Goal: Transaction & Acquisition: Purchase product/service

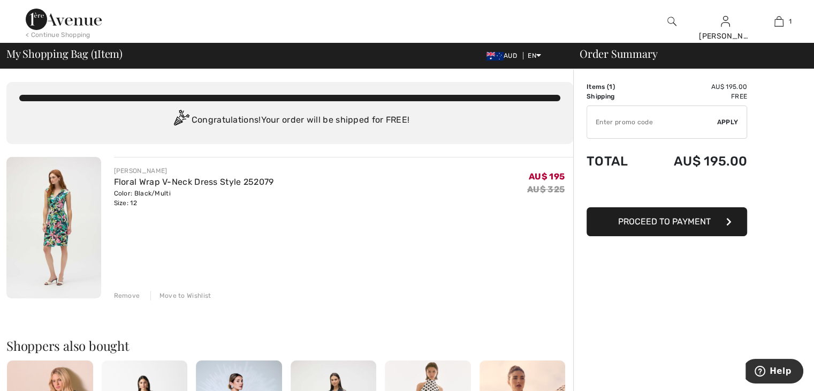
click at [674, 219] on span "Proceed to Payment" at bounding box center [664, 221] width 93 height 10
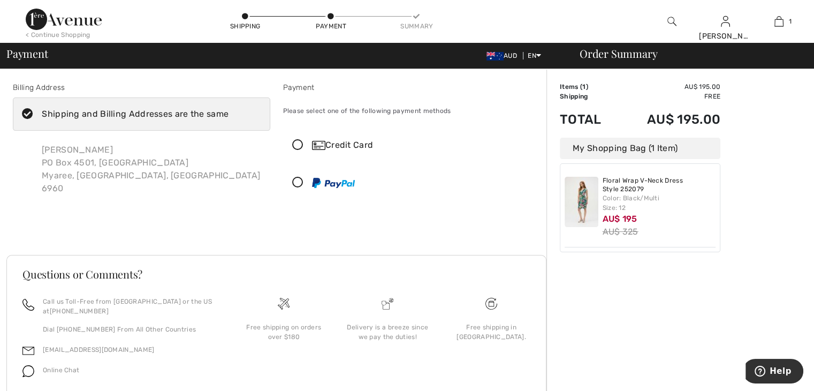
click at [296, 143] on icon at bounding box center [298, 145] width 28 height 11
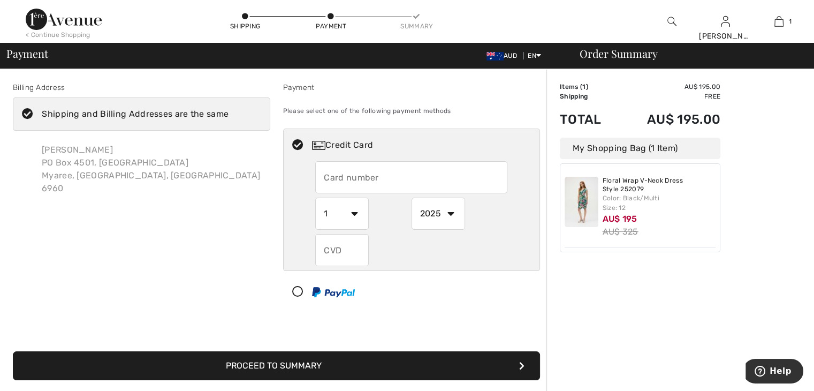
click at [326, 173] on input "text" at bounding box center [411, 177] width 192 height 32
type input "5229800788113642"
click at [354, 212] on select "1 2 3 4 5 6 7 8 9 10 11 12" at bounding box center [341, 213] width 53 height 32
select select "4"
click at [315, 197] on select "1 2 3 4 5 6 7 8 9 10 11 12" at bounding box center [341, 213] width 53 height 32
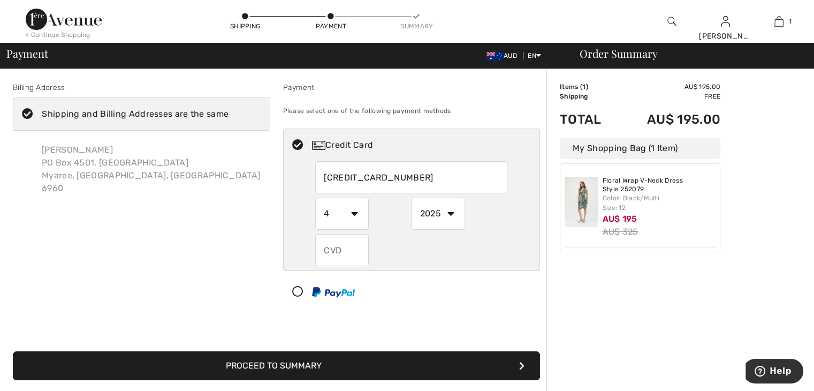
click at [449, 211] on select "2025 2026 2027 2028 2029 2030 2031 2032 2033 2034 2035" at bounding box center [437, 213] width 53 height 32
select select "2026"
click at [411, 197] on select "2025 2026 2027 2028 2029 2030 2031 2032 2033 2034 2035" at bounding box center [437, 213] width 53 height 32
click at [323, 249] on input "text" at bounding box center [341, 250] width 53 height 32
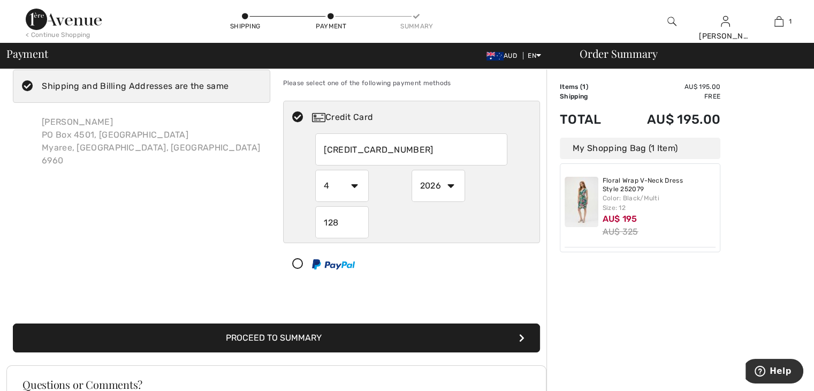
scroll to position [53, 0]
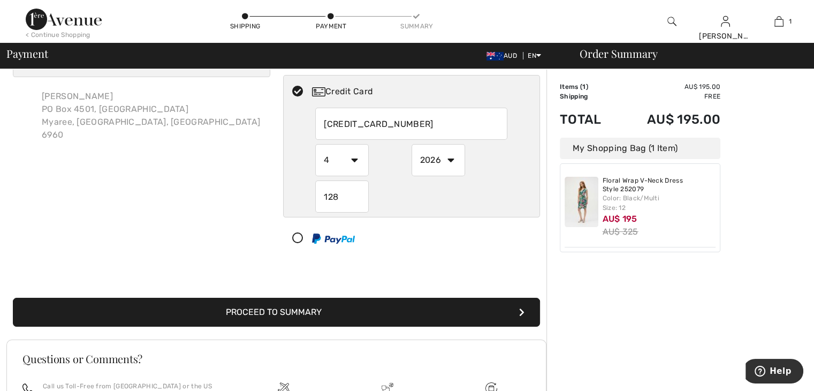
type input "128"
click at [277, 309] on button "Proceed to Summary" at bounding box center [276, 311] width 527 height 29
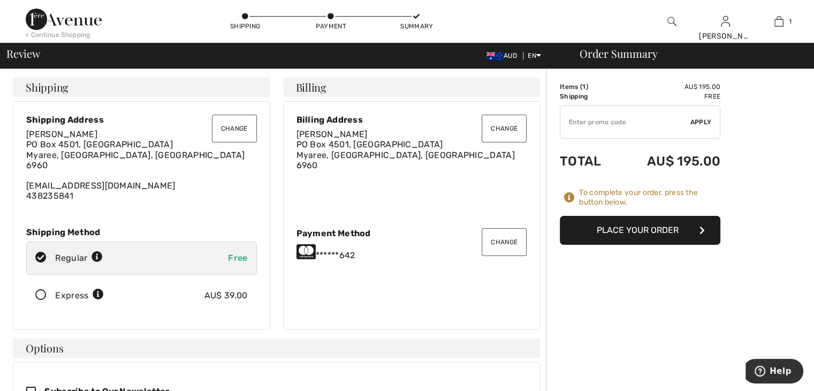
click at [624, 229] on button "Place Your Order" at bounding box center [640, 230] width 160 height 29
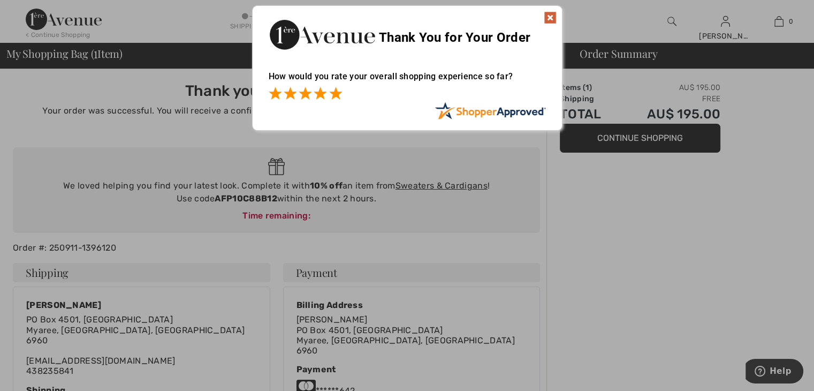
drag, startPoint x: 335, startPoint y: 93, endPoint x: 394, endPoint y: 87, distance: 59.1
click at [335, 93] on span at bounding box center [335, 93] width 13 height 13
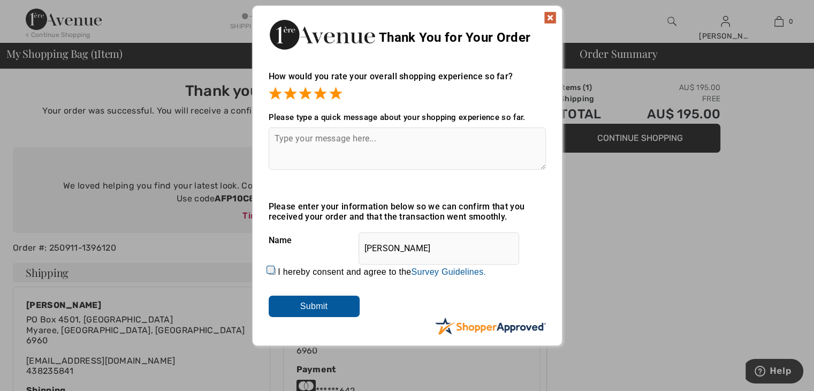
click at [276, 137] on textarea at bounding box center [407, 148] width 277 height 42
type textarea "A great sight"
click at [293, 305] on input "Submit" at bounding box center [314, 305] width 91 height 21
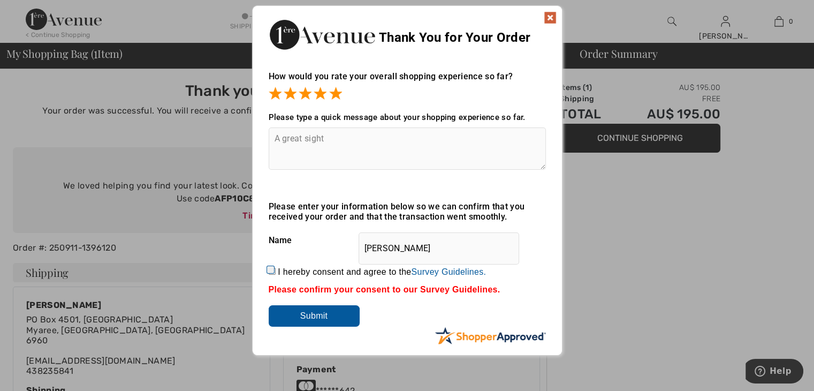
click at [269, 268] on input "I hereby consent and agree to the By submitting a review, you grant permission …" at bounding box center [272, 270] width 7 height 7
checkbox input "true"
click at [307, 314] on input "Submit" at bounding box center [314, 315] width 91 height 21
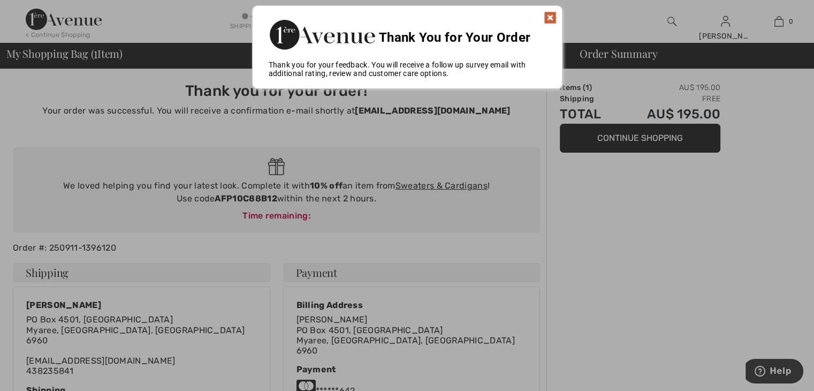
click at [552, 15] on img at bounding box center [550, 17] width 13 height 13
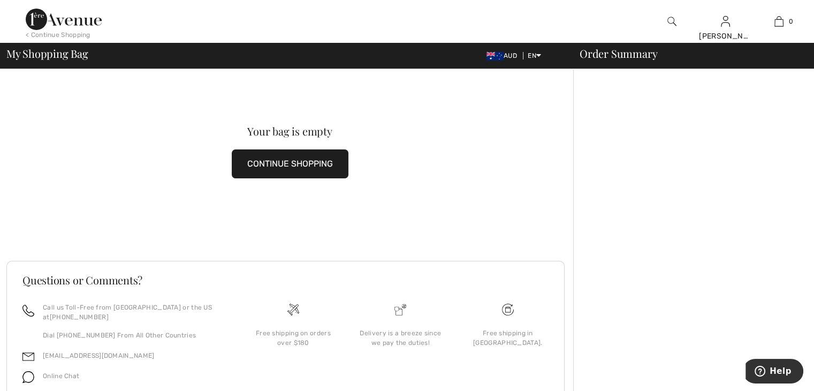
click at [297, 163] on button "CONTINUE SHOPPING" at bounding box center [290, 163] width 117 height 29
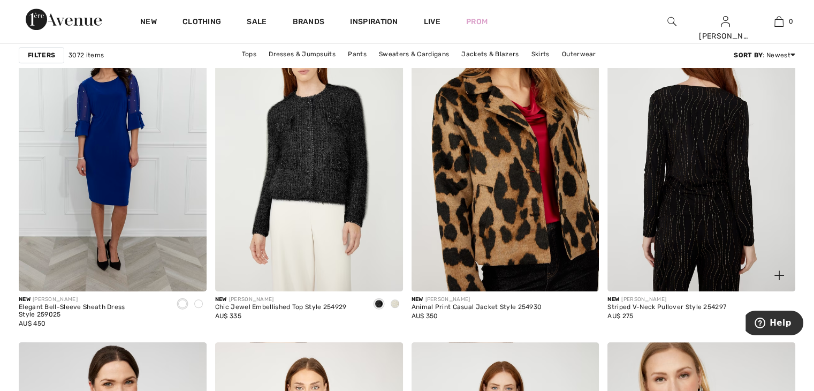
scroll to position [802, 0]
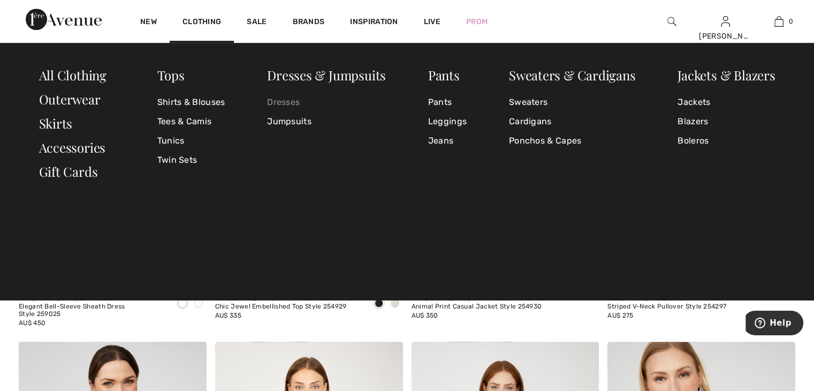
click at [290, 101] on link "Dresses" at bounding box center [326, 102] width 119 height 19
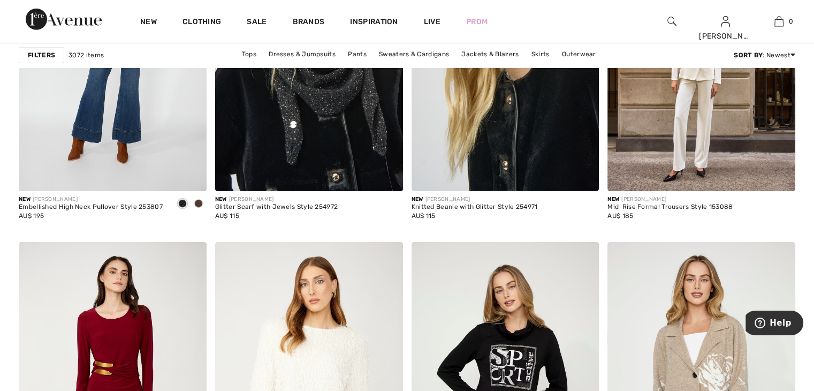
scroll to position [3531, 0]
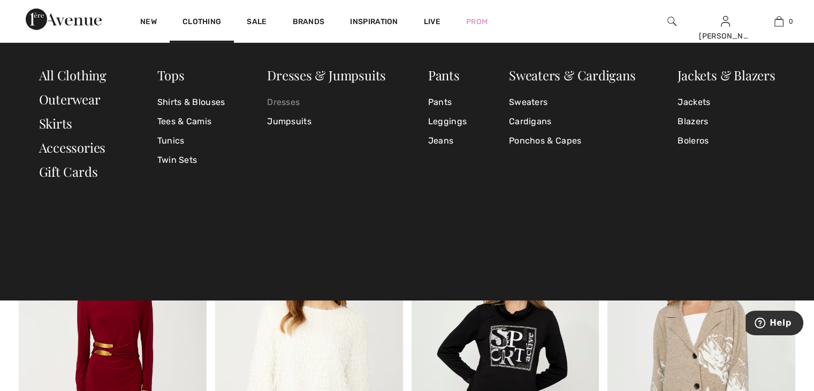
click at [280, 101] on link "Dresses" at bounding box center [326, 102] width 119 height 19
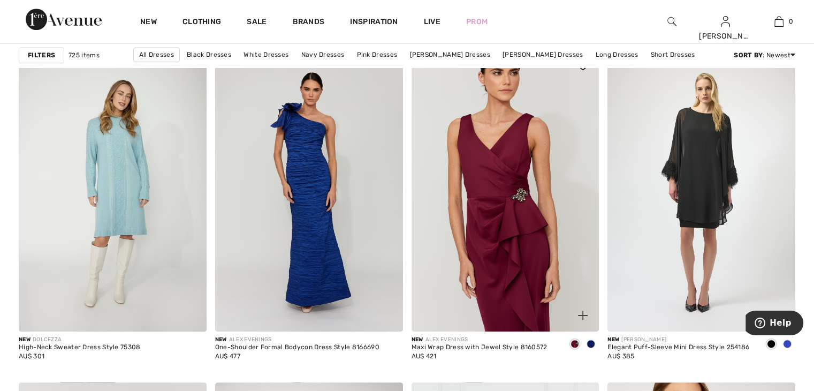
scroll to position [856, 0]
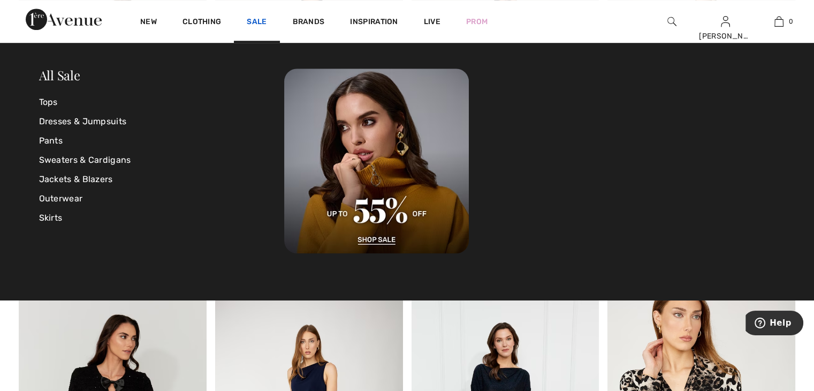
click at [256, 19] on link "Sale" at bounding box center [257, 22] width 20 height 11
click at [90, 121] on link "Dresses & Jumpsuits" at bounding box center [162, 121] width 246 height 19
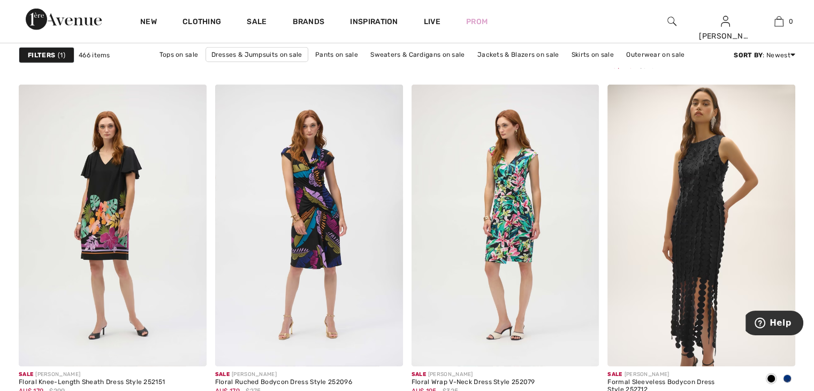
scroll to position [3370, 0]
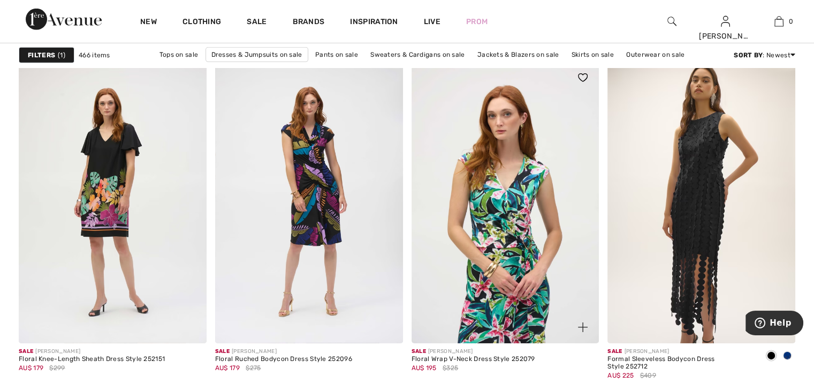
click at [495, 232] on img at bounding box center [505, 202] width 188 height 281
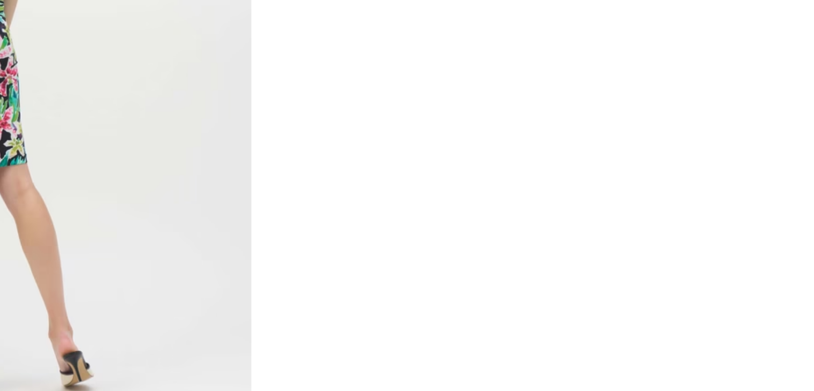
scroll to position [321, 0]
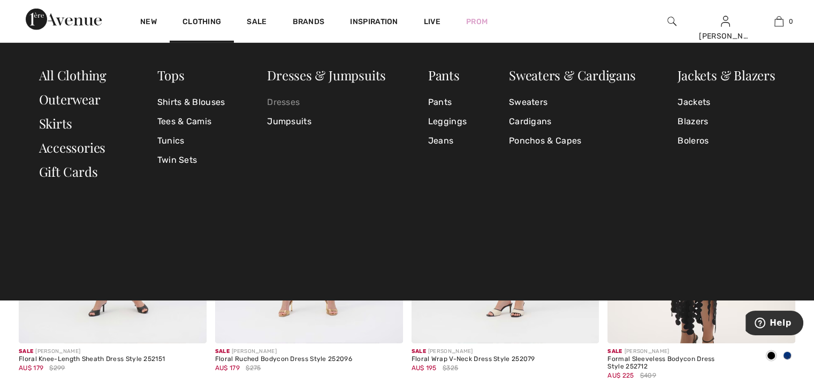
click at [279, 103] on link "Dresses" at bounding box center [326, 102] width 119 height 19
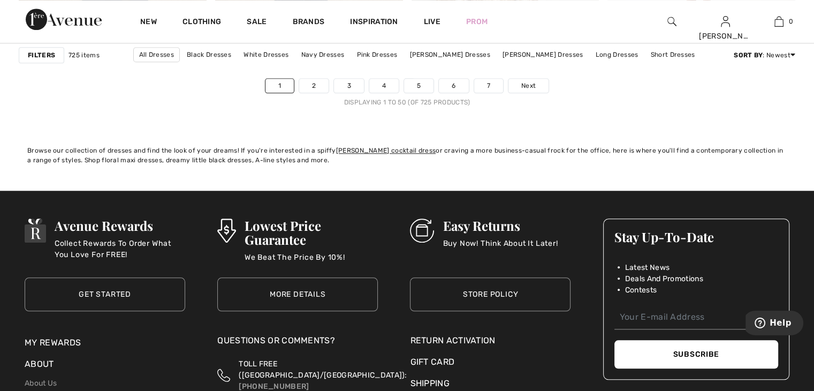
scroll to position [5136, 0]
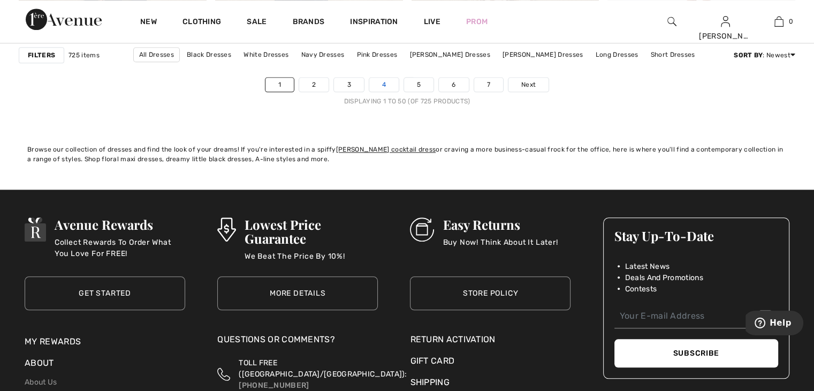
click at [384, 80] on link "4" at bounding box center [383, 85] width 29 height 14
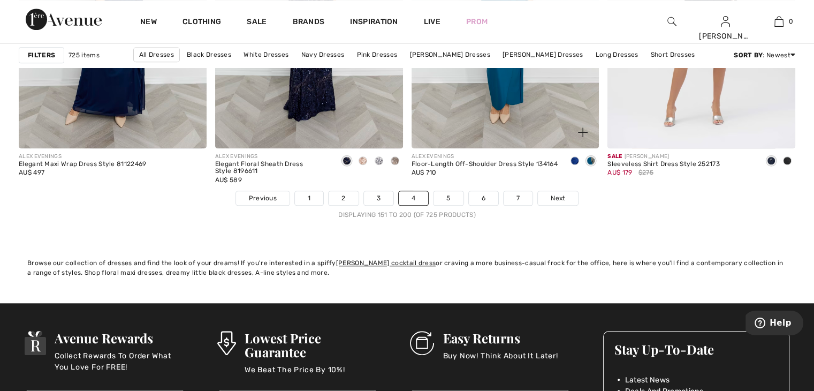
scroll to position [5082, 0]
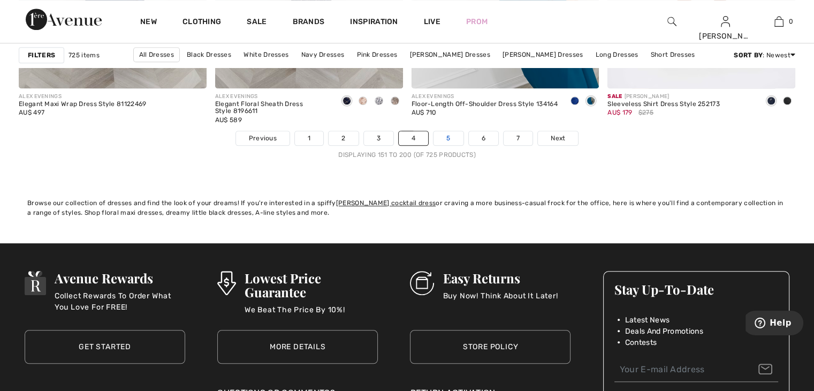
click at [444, 134] on link "5" at bounding box center [447, 138] width 29 height 14
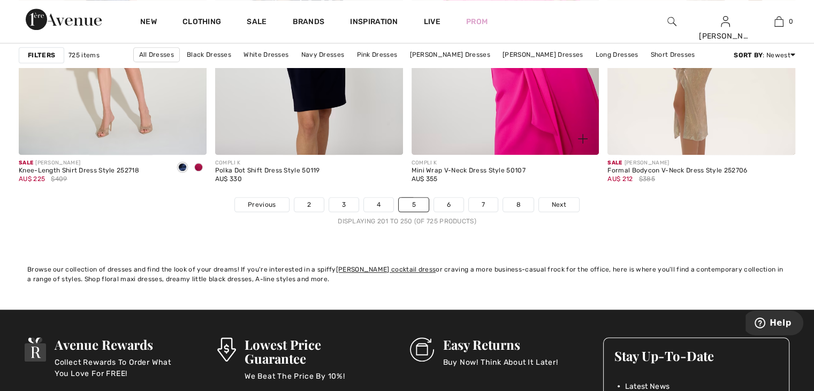
scroll to position [5082, 0]
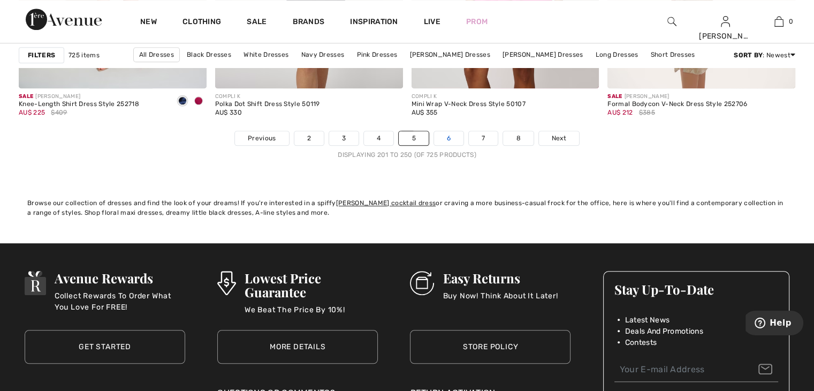
click at [448, 137] on link "6" at bounding box center [448, 138] width 29 height 14
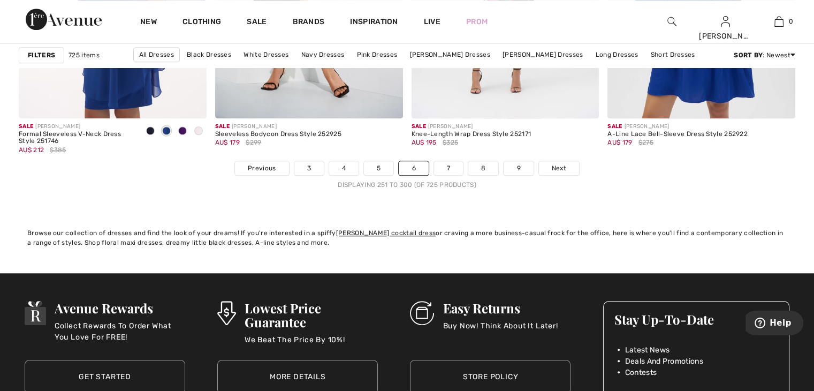
scroll to position [5082, 0]
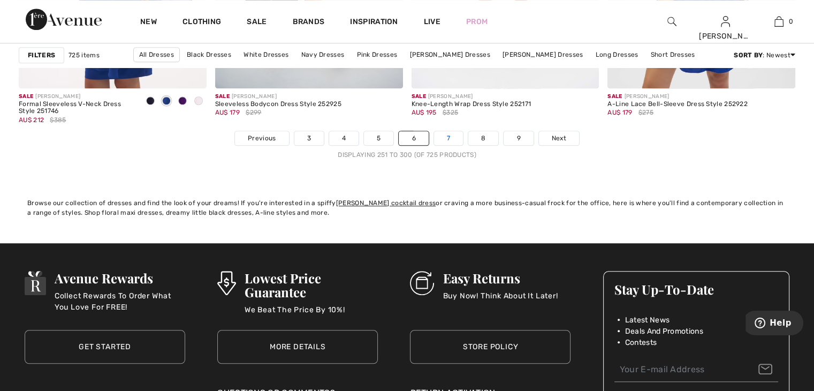
click at [447, 136] on link "7" at bounding box center [448, 138] width 29 height 14
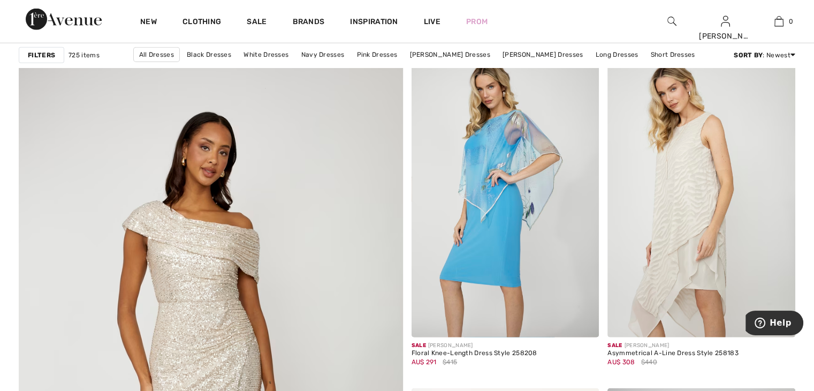
scroll to position [2728, 0]
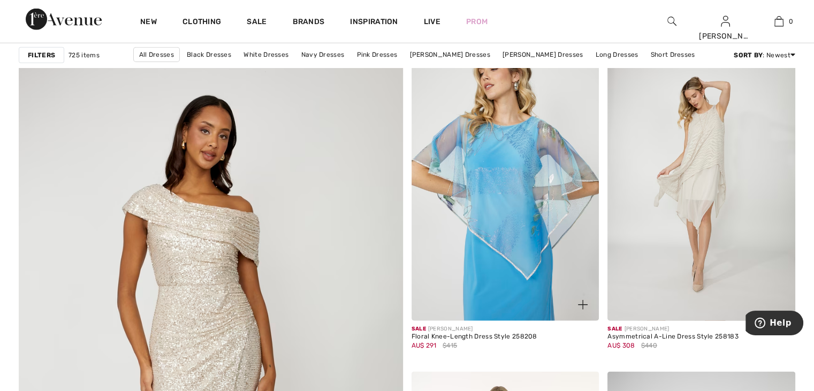
click at [501, 170] on img at bounding box center [505, 179] width 188 height 281
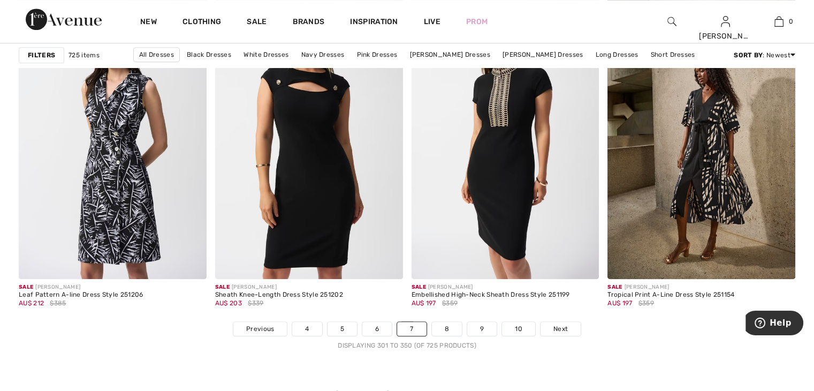
scroll to position [4922, 0]
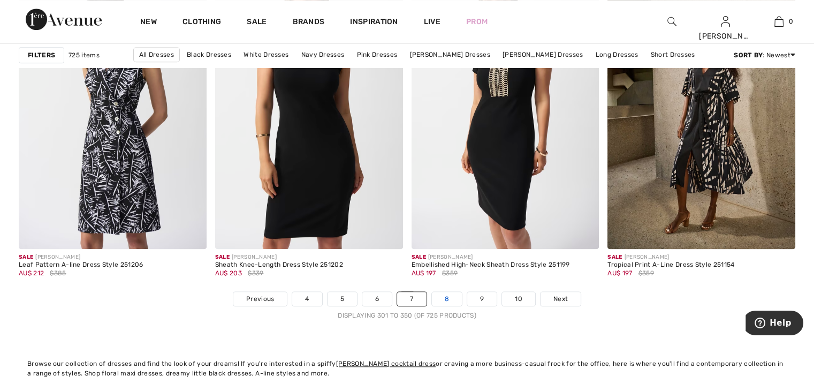
click at [449, 295] on link "8" at bounding box center [447, 299] width 30 height 14
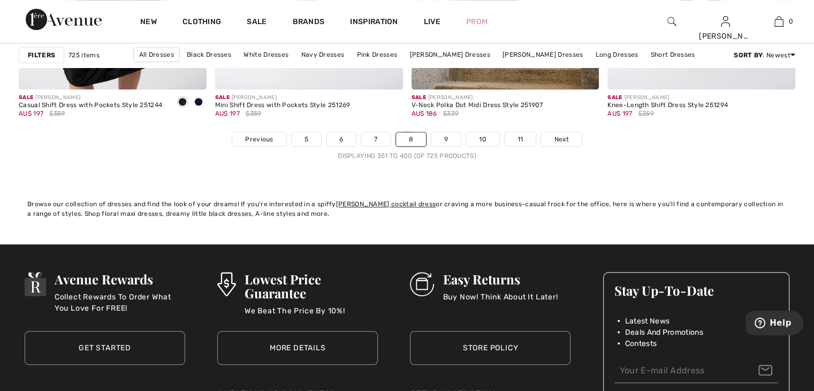
scroll to position [5082, 0]
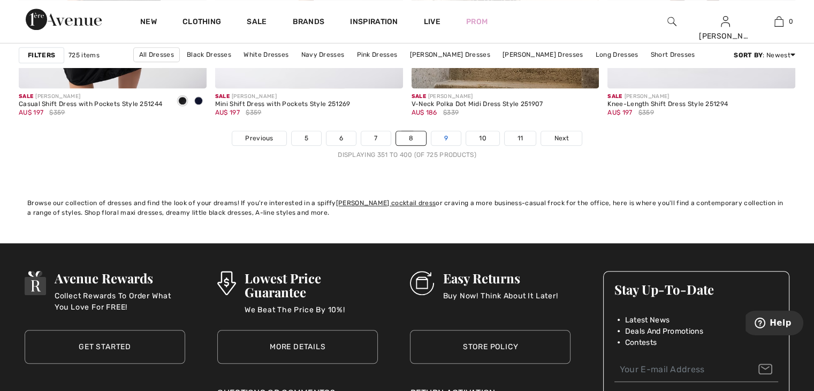
click at [442, 135] on link "9" at bounding box center [445, 138] width 29 height 14
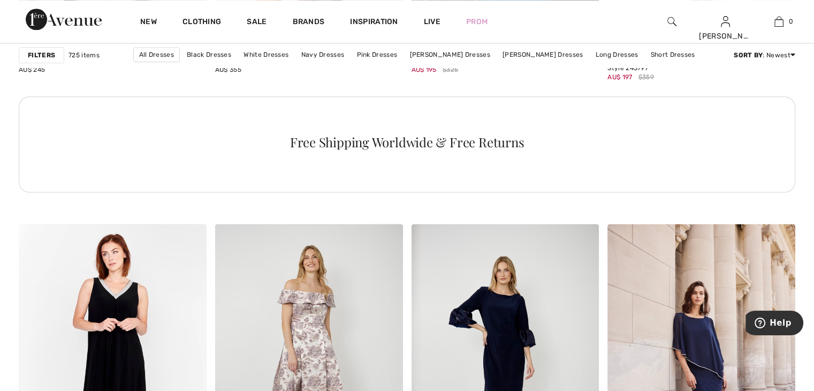
scroll to position [1551, 0]
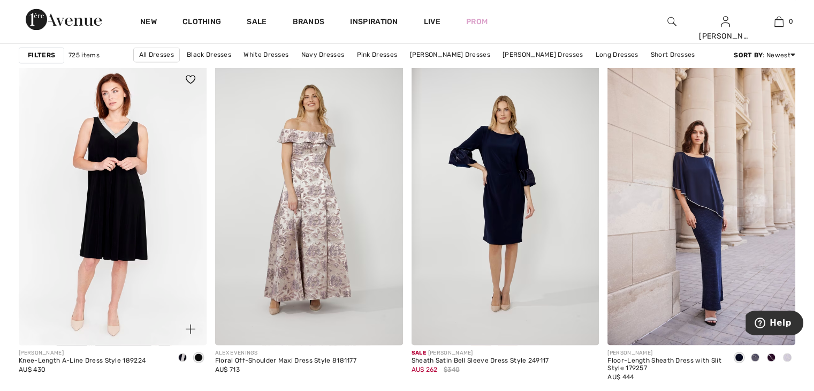
click at [195, 354] on span at bounding box center [198, 357] width 9 height 9
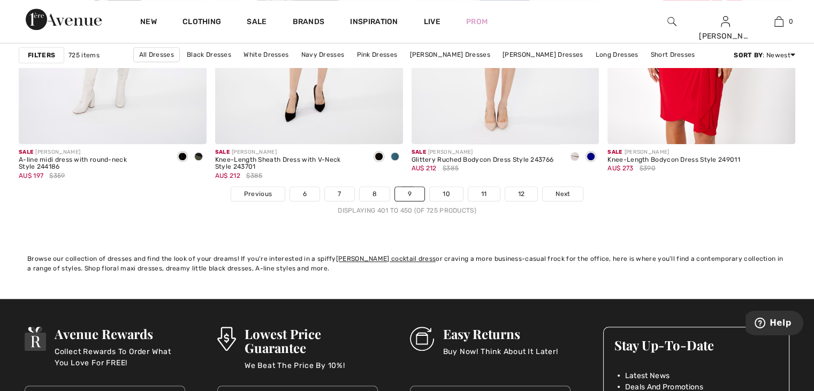
scroll to position [5029, 0]
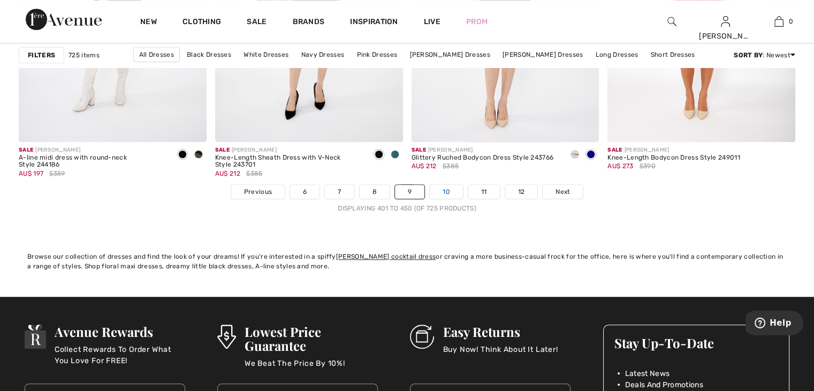
click at [443, 189] on link "10" at bounding box center [446, 192] width 33 height 14
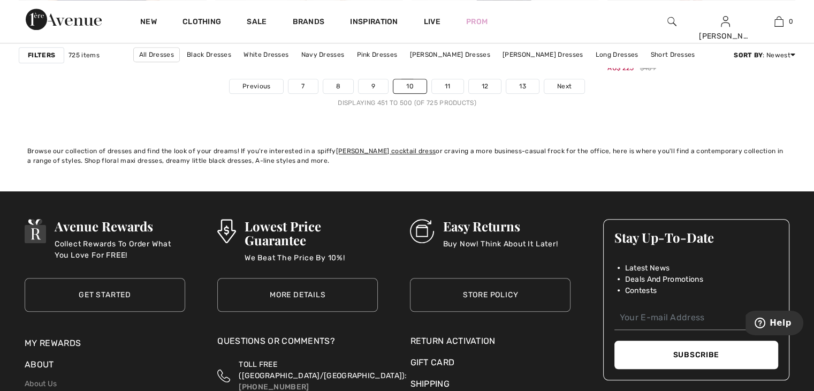
scroll to position [5136, 0]
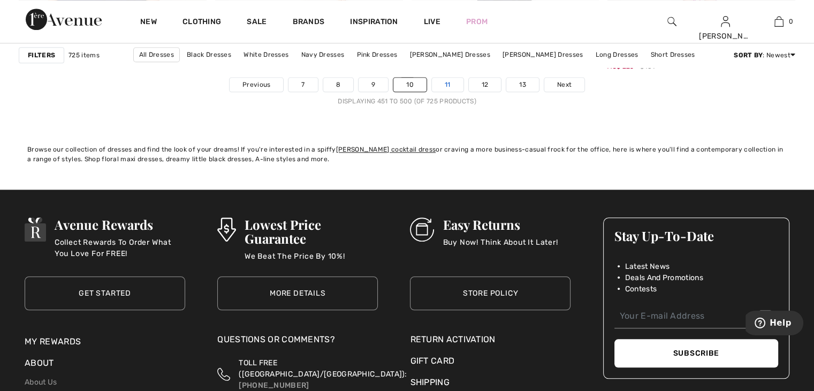
click at [446, 81] on link "11" at bounding box center [448, 85] width 32 height 14
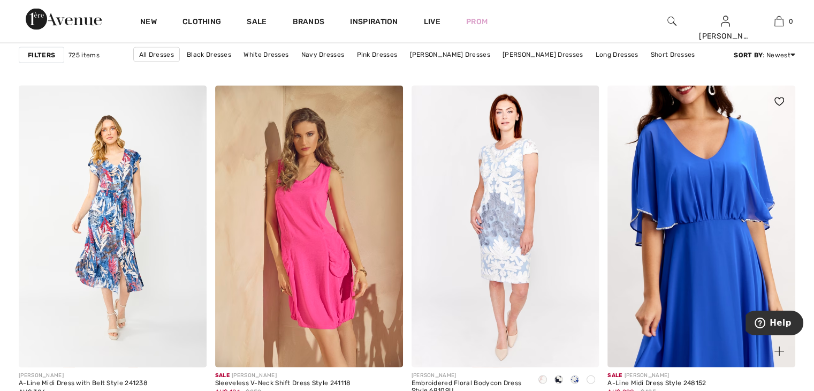
scroll to position [2247, 0]
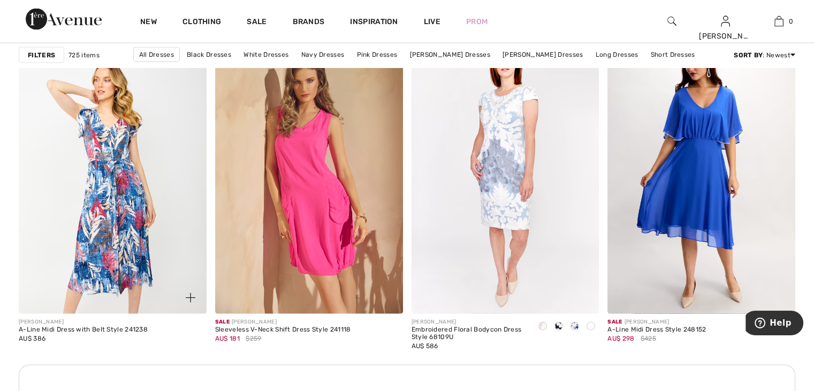
click at [114, 164] on img at bounding box center [113, 172] width 188 height 281
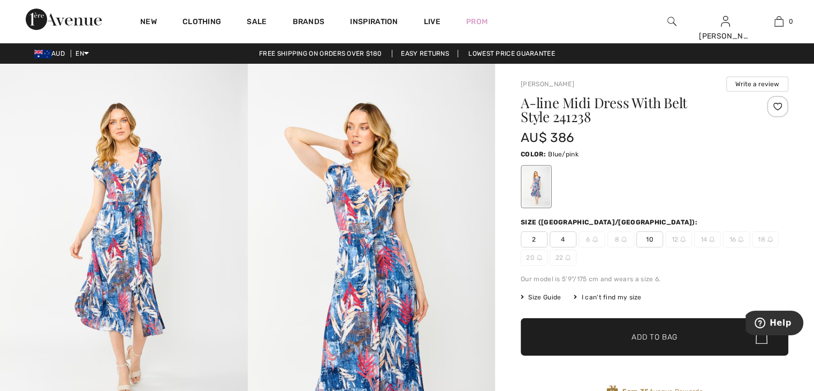
scroll to position [53, 0]
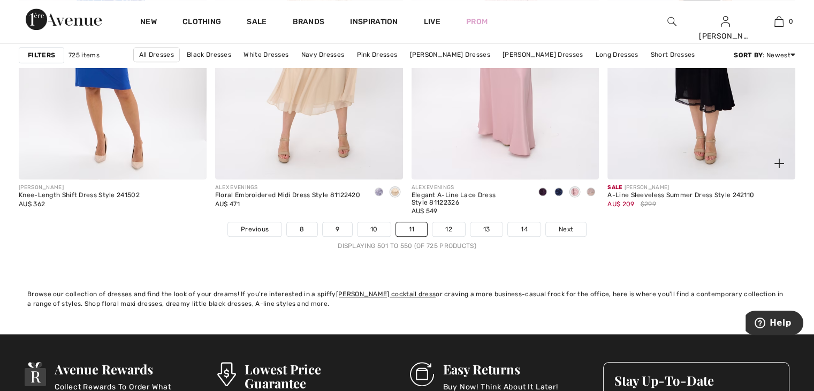
scroll to position [5082, 0]
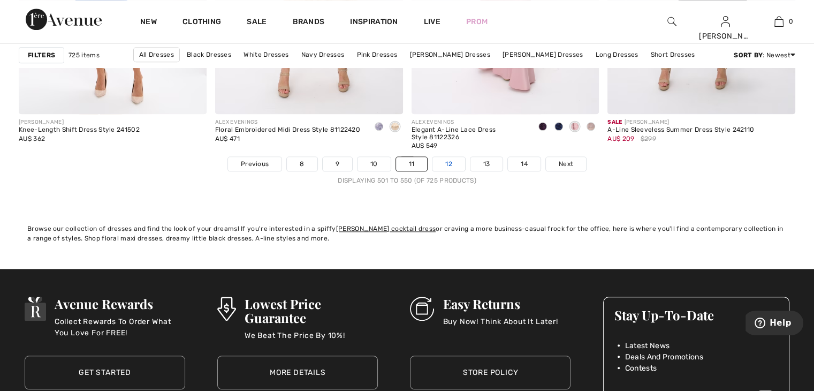
click at [445, 157] on link "12" at bounding box center [448, 164] width 33 height 14
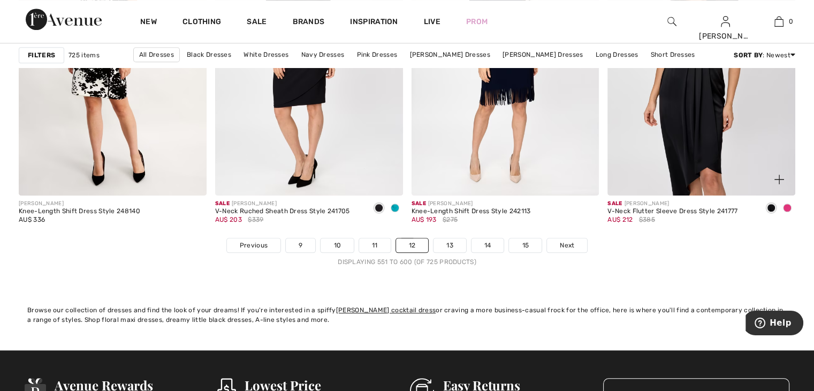
scroll to position [5029, 0]
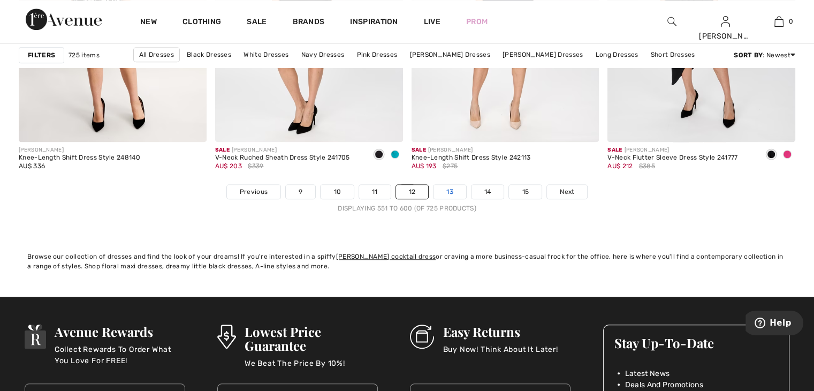
click at [454, 187] on link "13" at bounding box center [449, 192] width 33 height 14
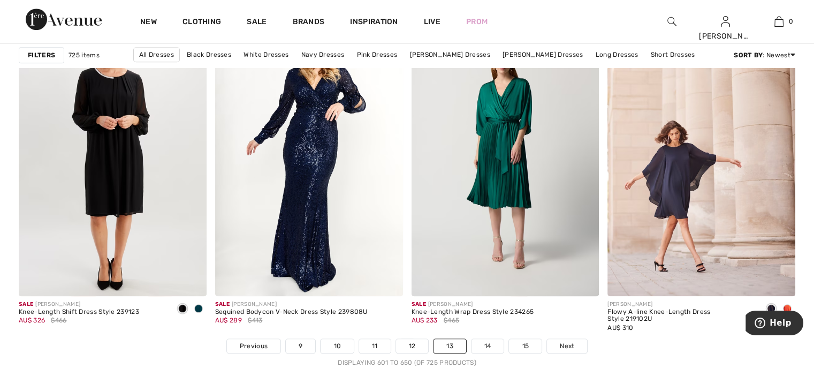
scroll to position [5029, 0]
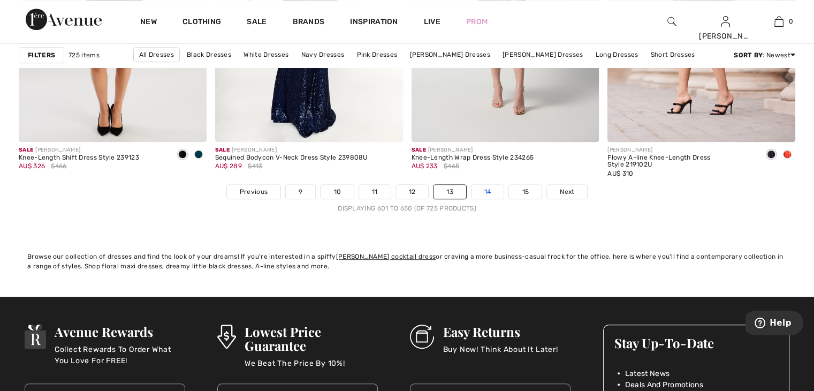
click at [487, 187] on link "14" at bounding box center [487, 192] width 33 height 14
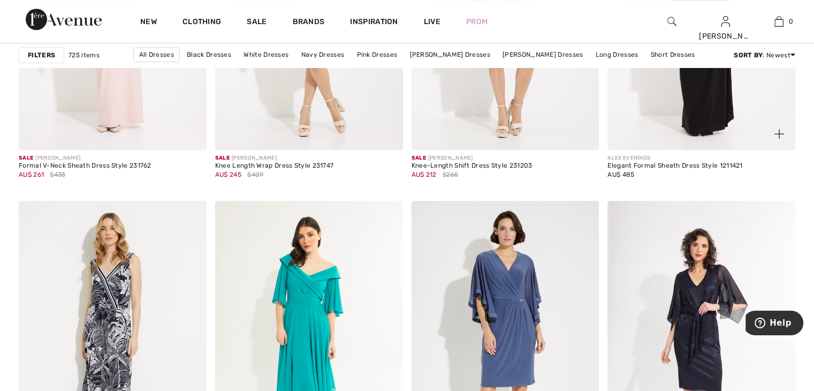
scroll to position [4868, 0]
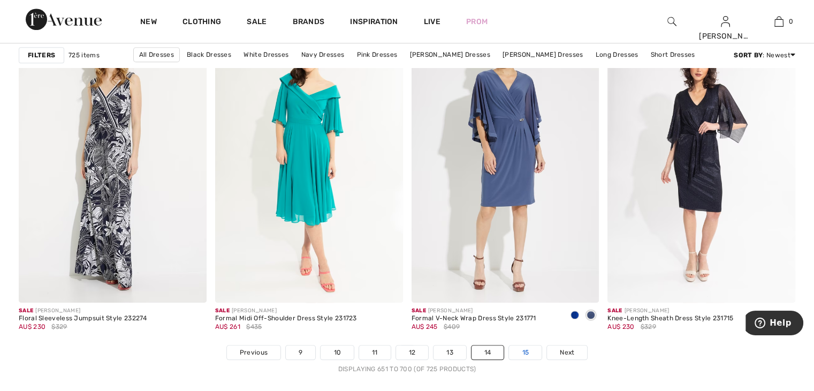
click at [528, 347] on link "15" at bounding box center [525, 352] width 33 height 14
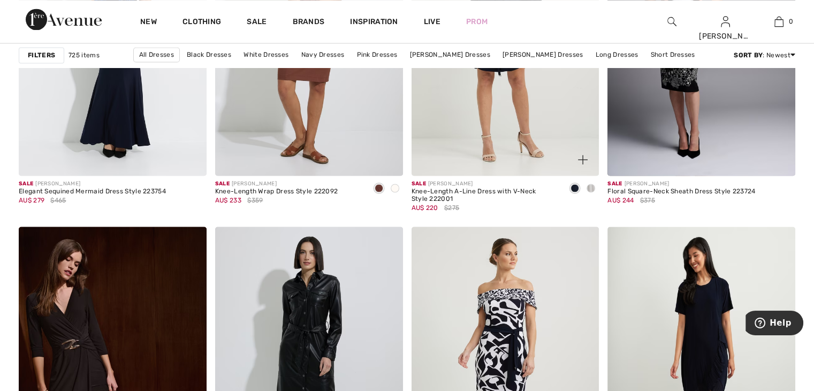
scroll to position [1765, 0]
